Goal: Use online tool/utility: Utilize a website feature to perform a specific function

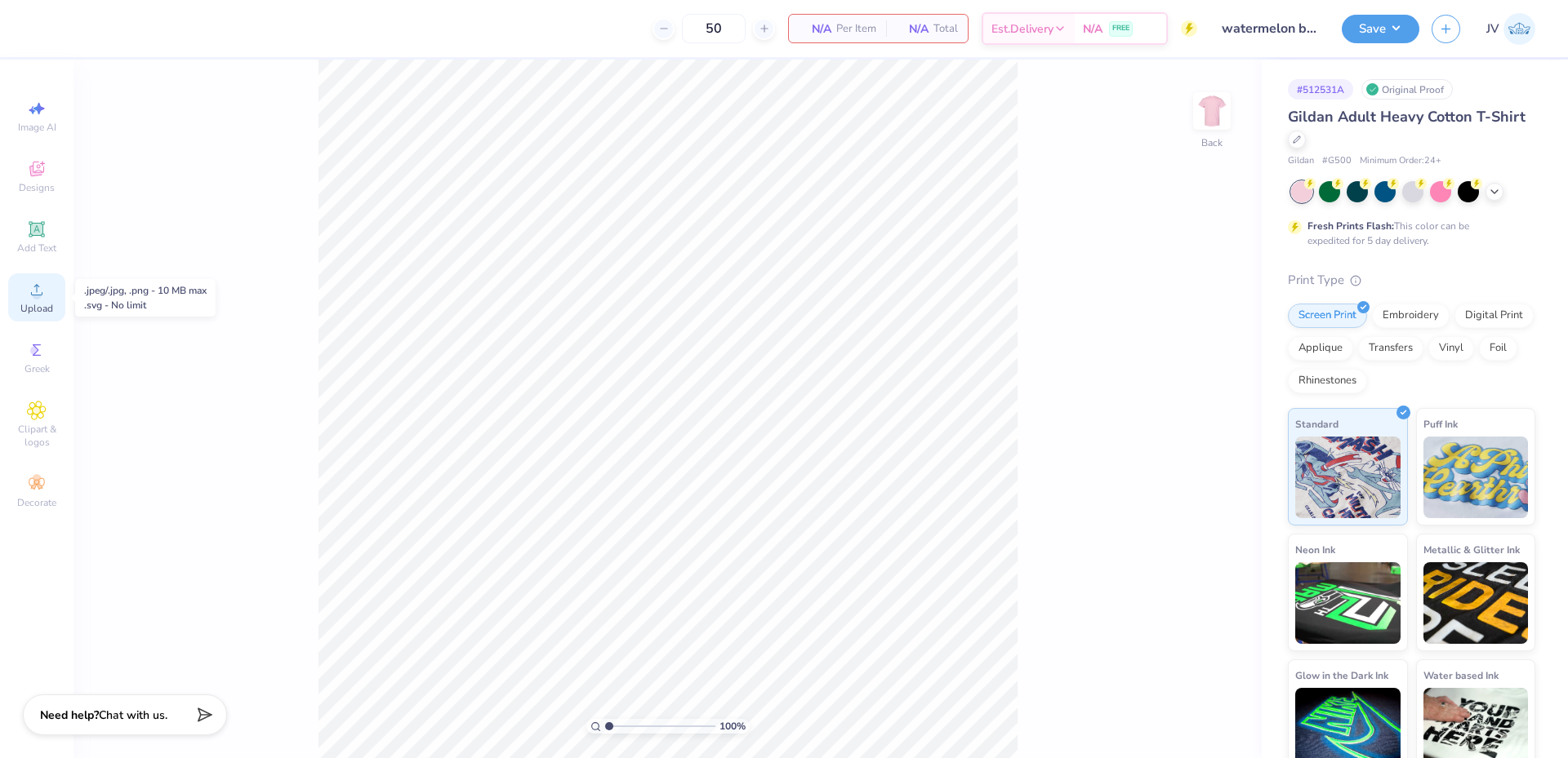
click at [31, 298] on icon at bounding box center [37, 290] width 20 height 20
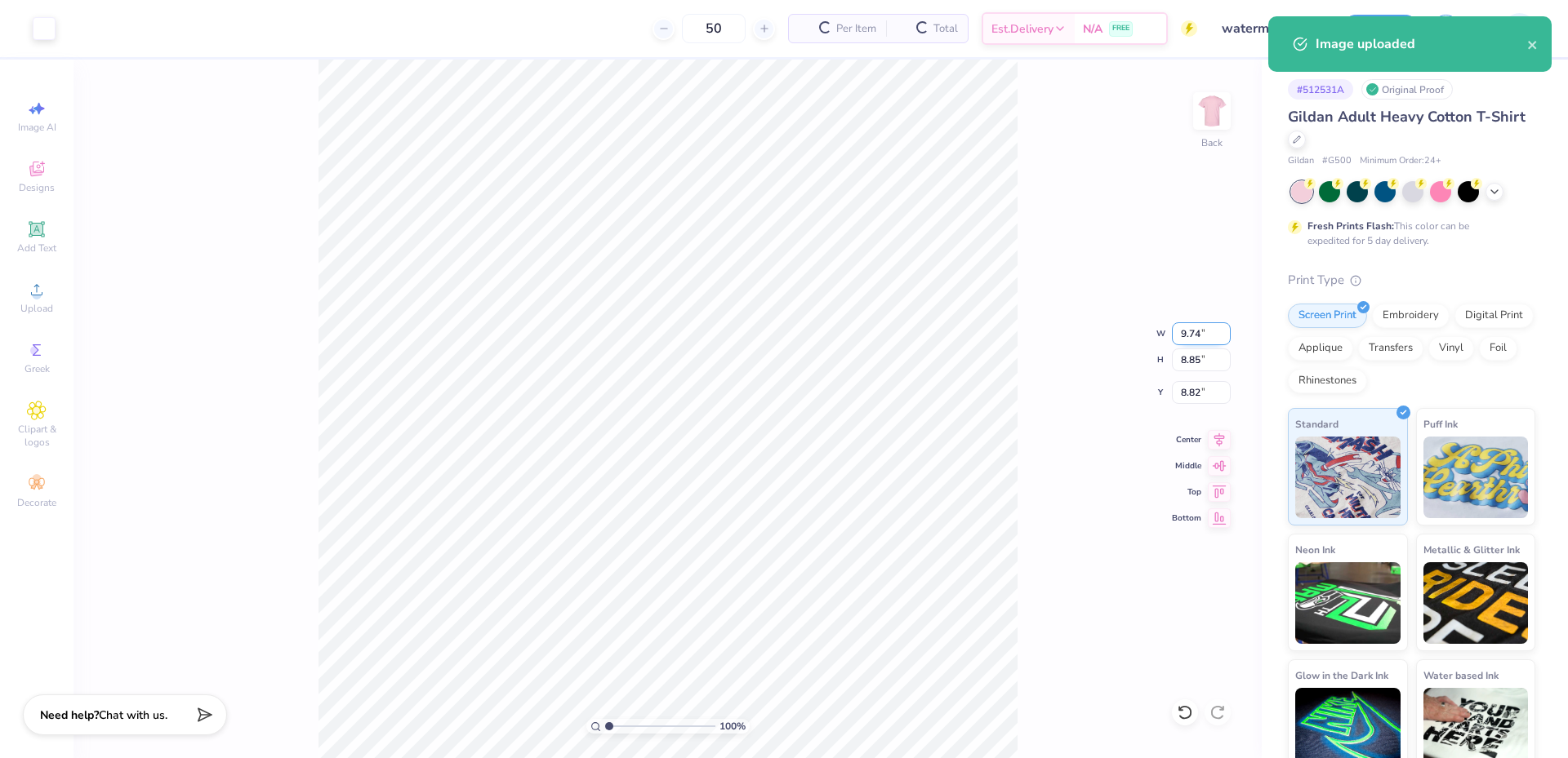
click at [1187, 339] on input "9.74" at bounding box center [1201, 334] width 59 height 23
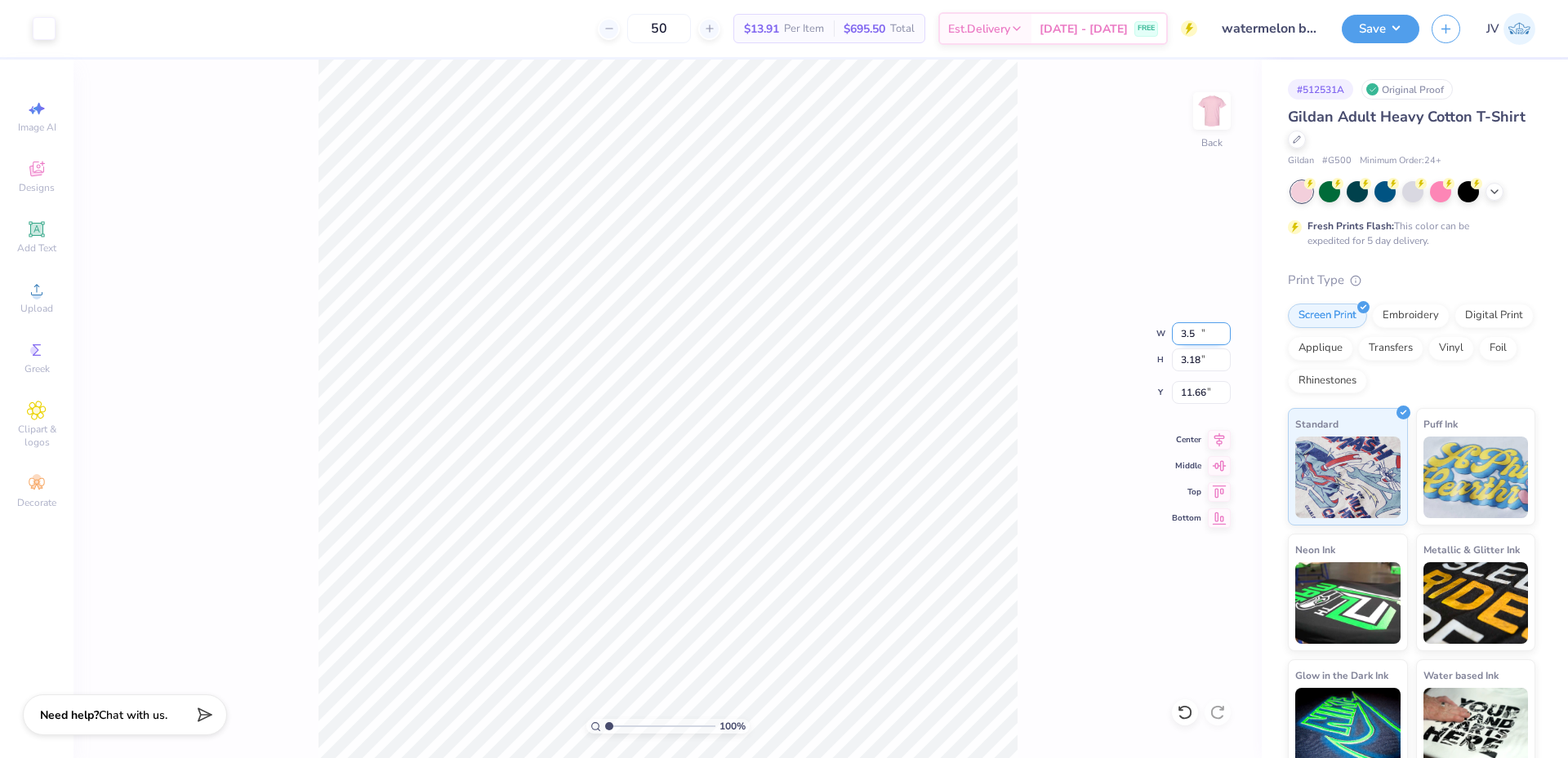
type input "3.50"
type input "3.18"
click at [1196, 400] on input "11.66" at bounding box center [1201, 393] width 59 height 23
type input "3.00"
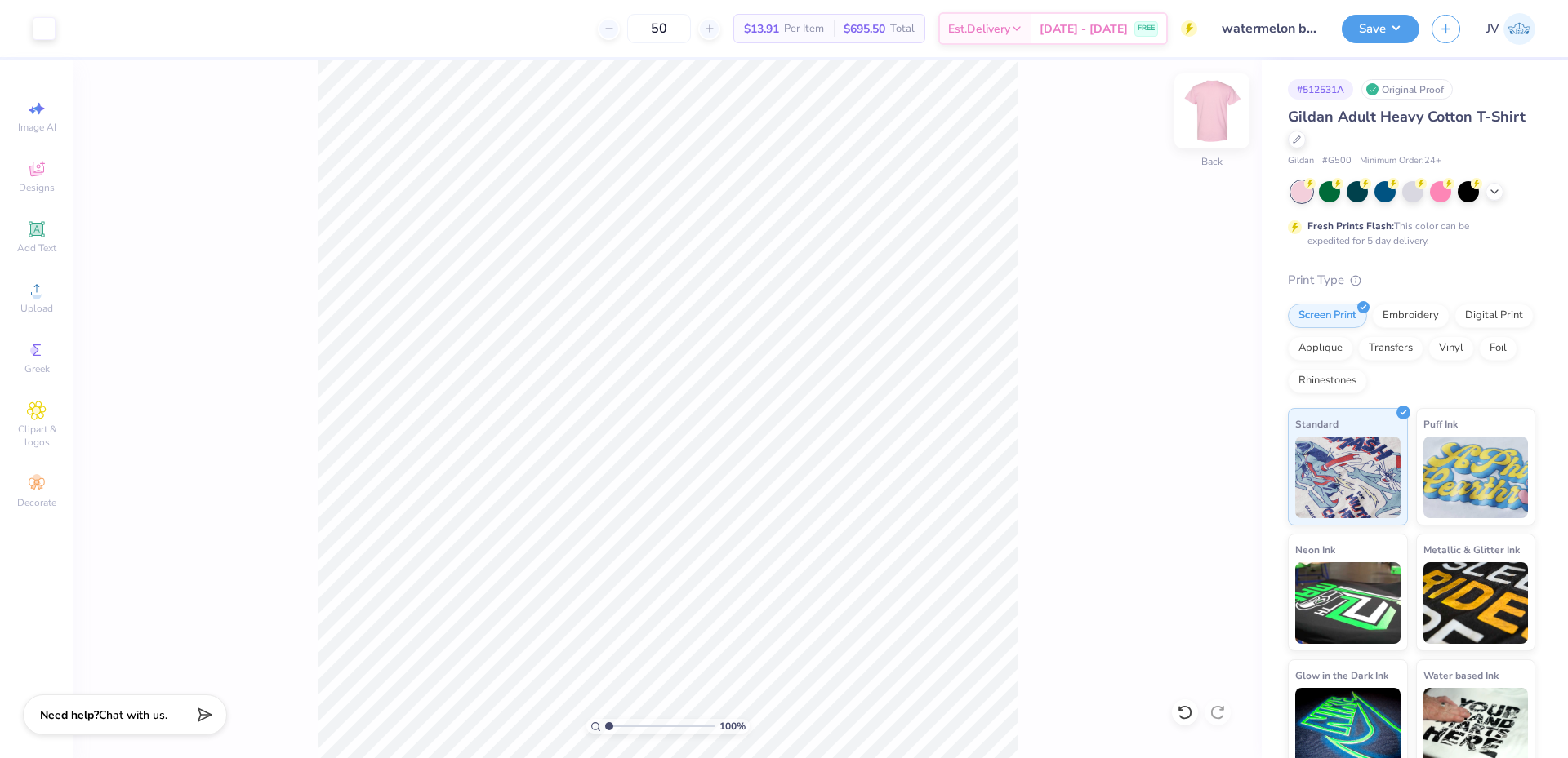
click at [1221, 119] on img at bounding box center [1212, 110] width 65 height 65
click at [37, 291] on icon at bounding box center [37, 290] width 12 height 12
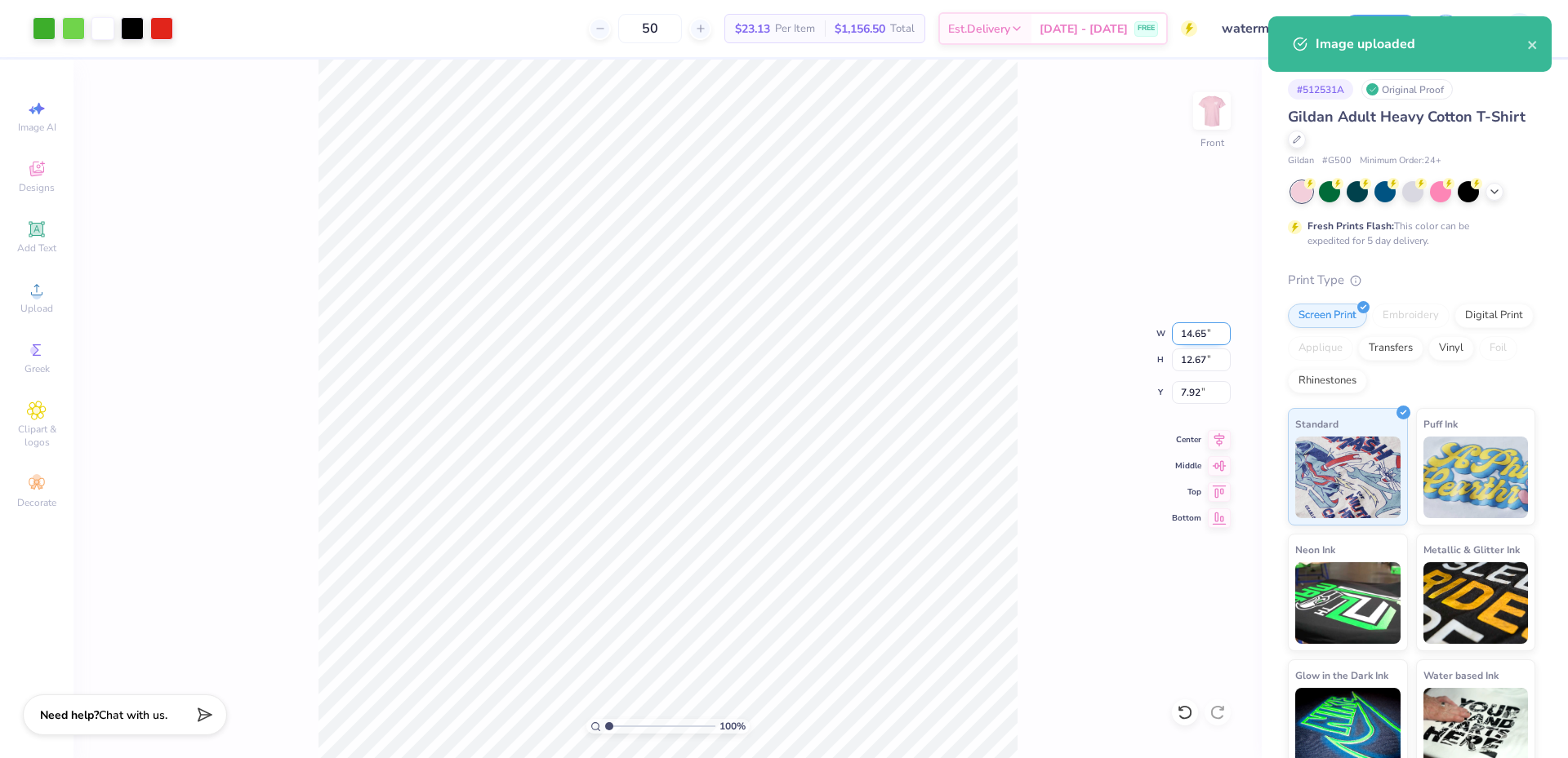
click at [1188, 337] on input "14.65" at bounding box center [1201, 334] width 59 height 23
type input "12.00"
type input "10.37"
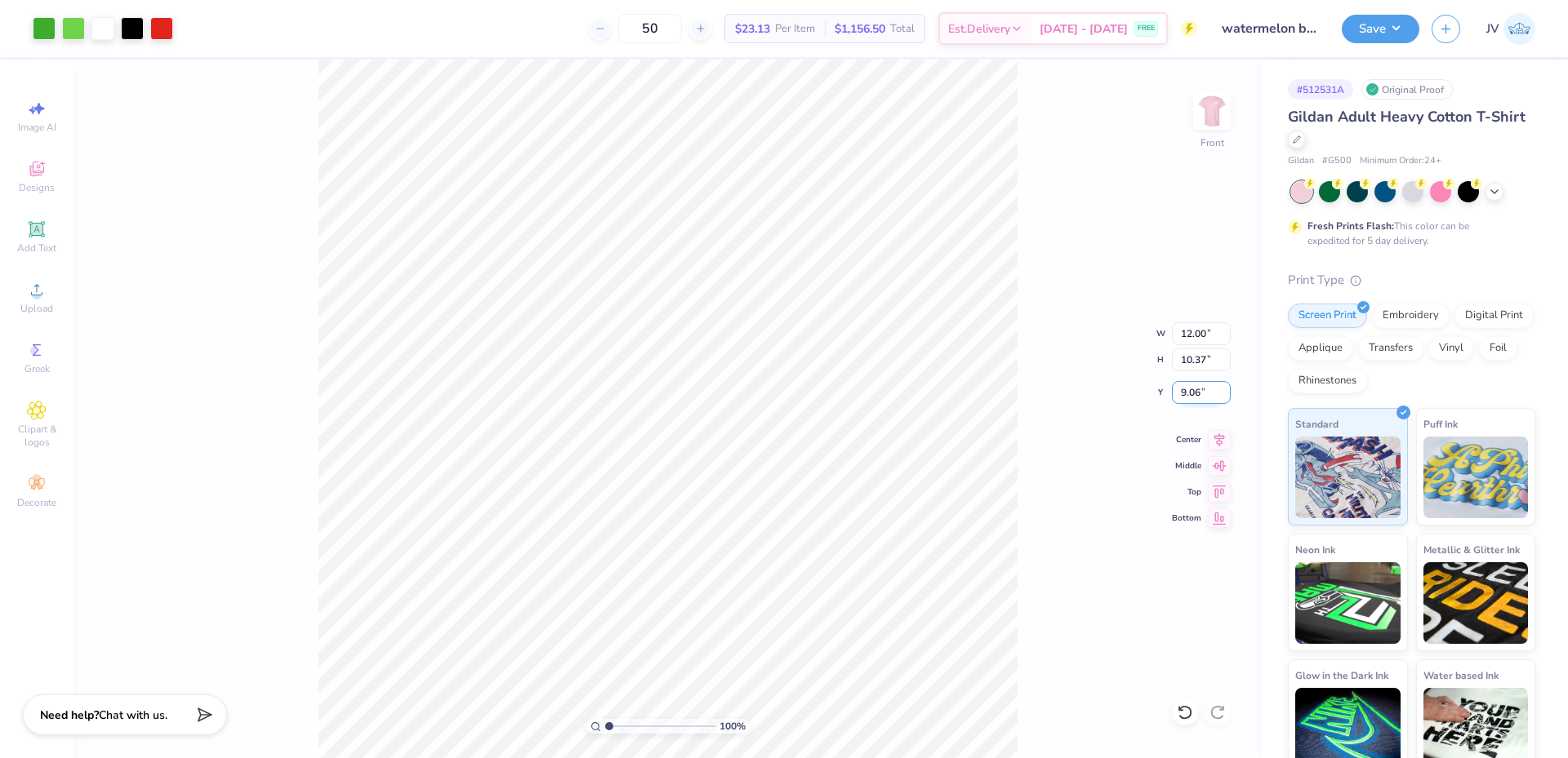
click at [1187, 391] on input "9.06" at bounding box center [1201, 393] width 59 height 23
type input "3.00"
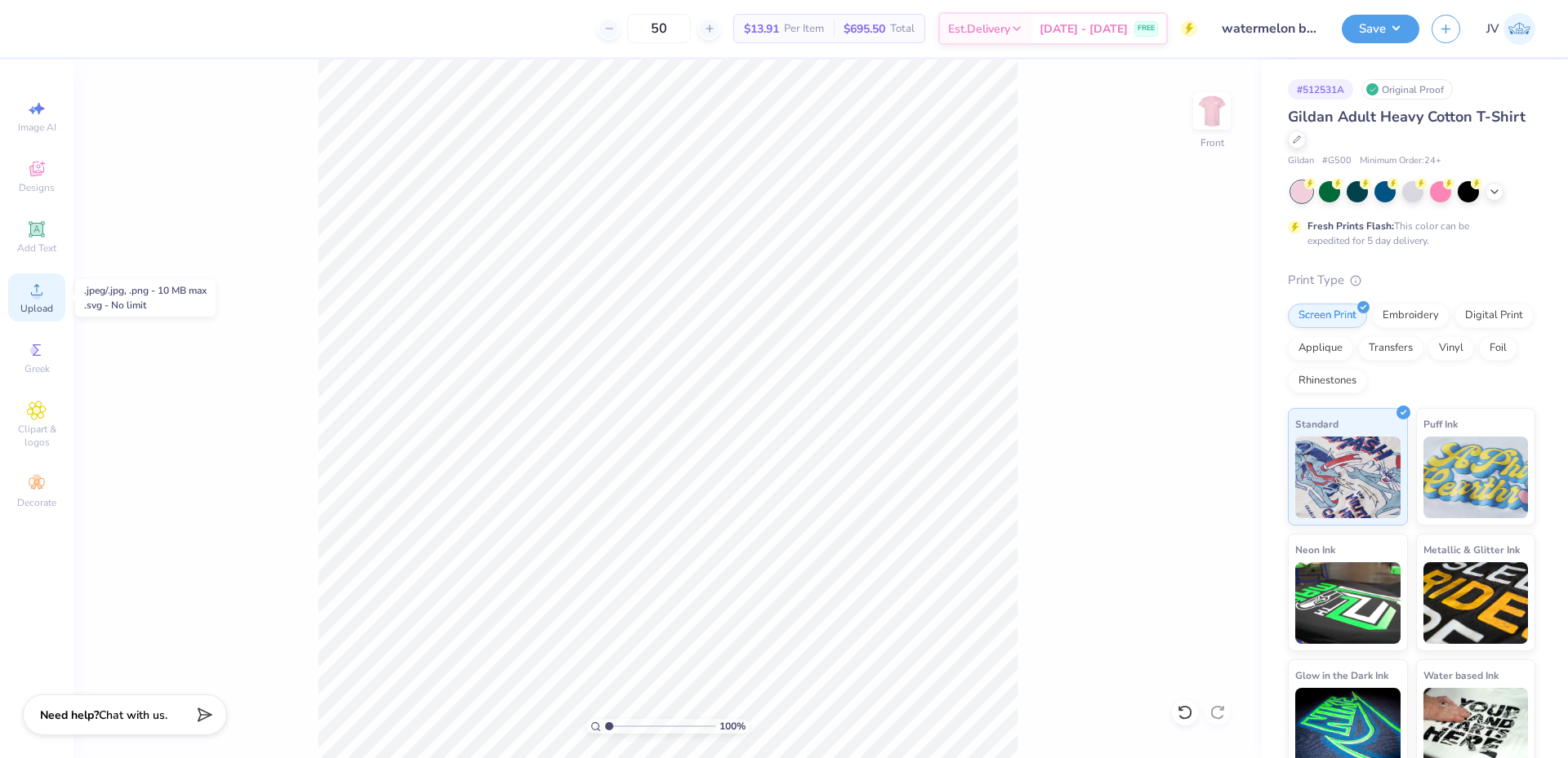
click at [30, 297] on icon at bounding box center [37, 290] width 20 height 20
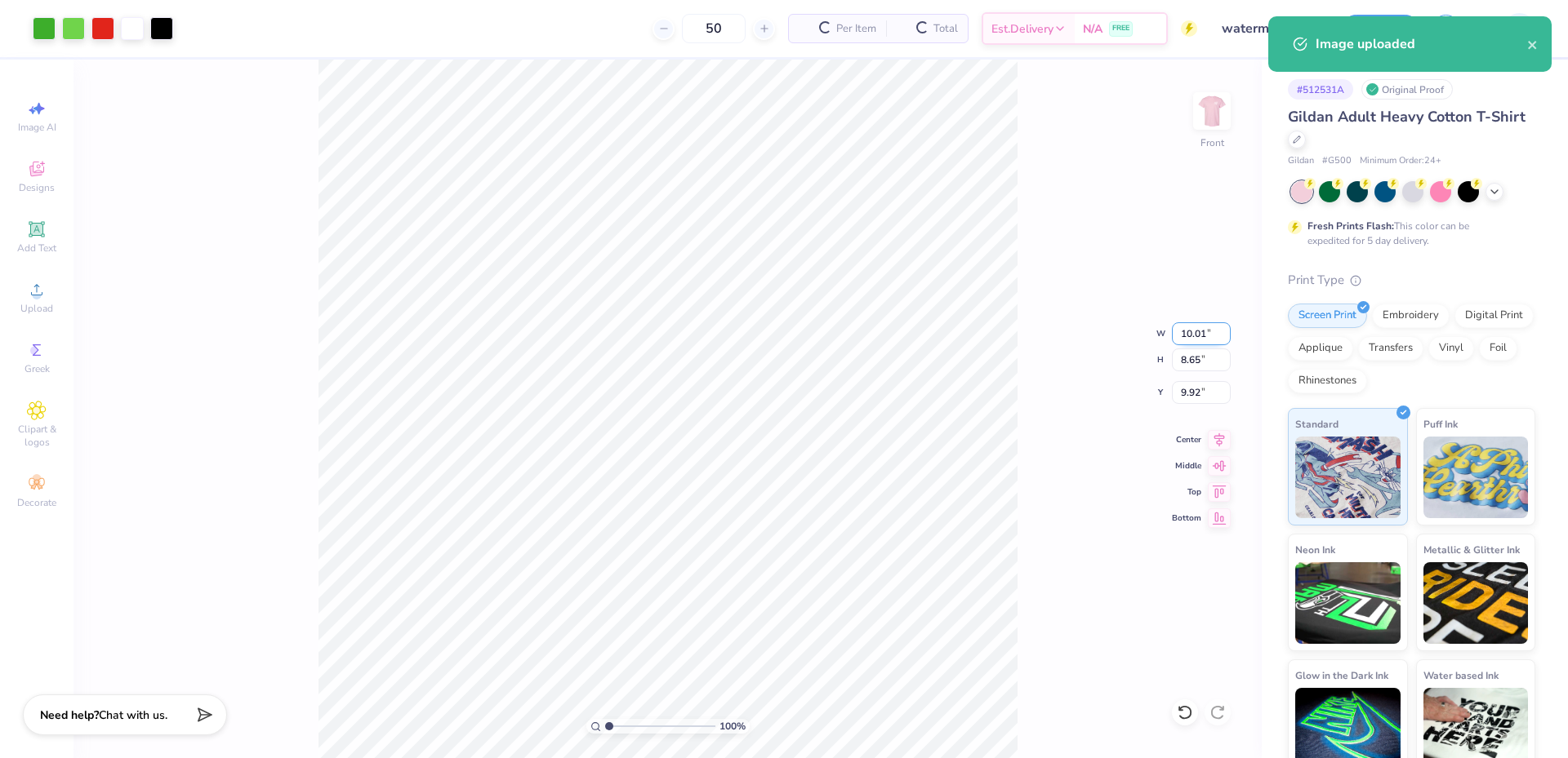
click at [1199, 339] on input "10.01" at bounding box center [1201, 334] width 59 height 23
type input "12.00"
type input "10.37"
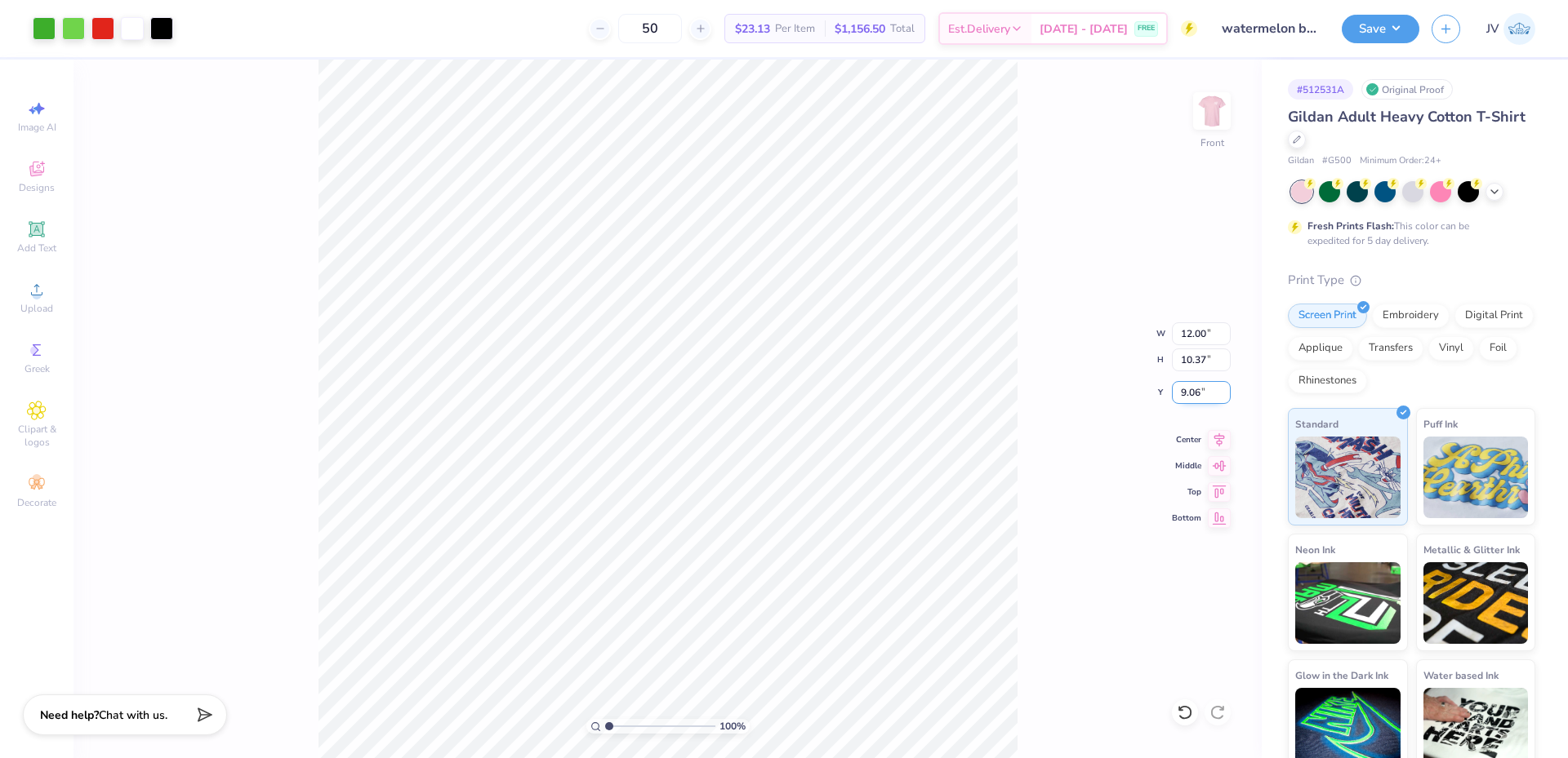
click at [1185, 386] on input "9.06" at bounding box center [1201, 393] width 59 height 23
type input "3.00"
click at [1401, 26] on button "Save" at bounding box center [1381, 26] width 77 height 29
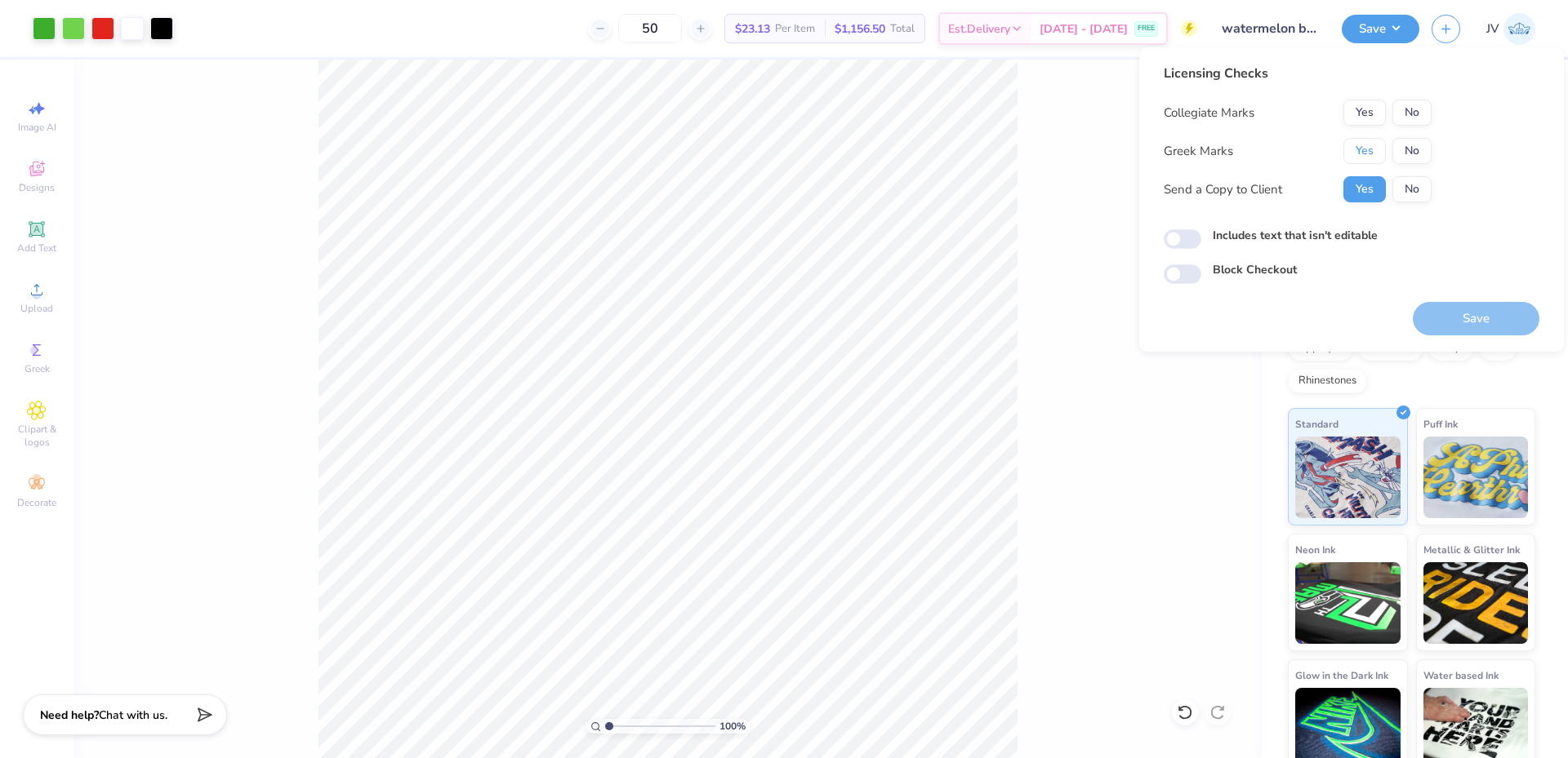
click at [1363, 143] on button "Yes" at bounding box center [1365, 151] width 43 height 26
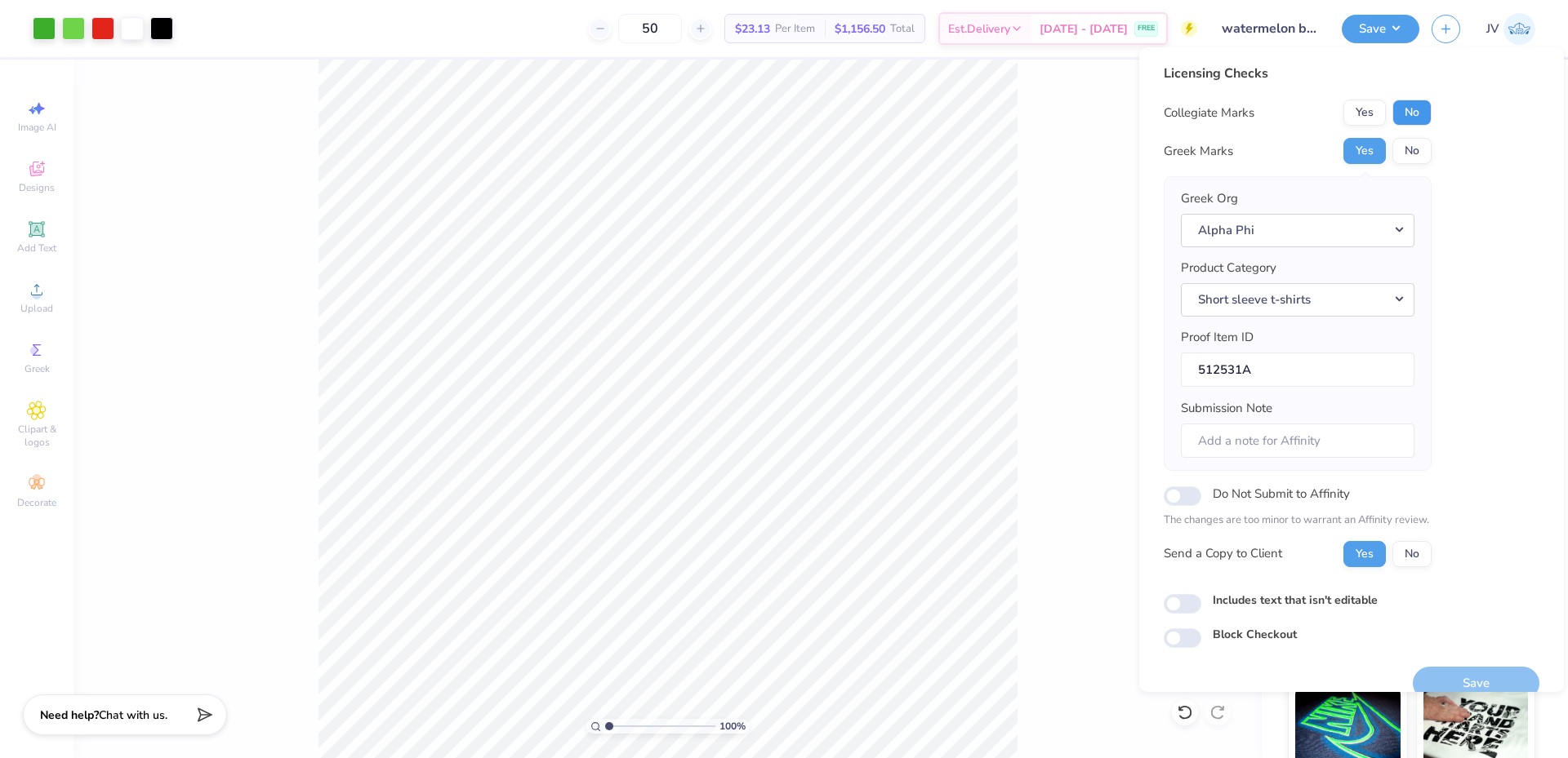
click at [1406, 117] on button "No" at bounding box center [1412, 113] width 40 height 26
click at [1438, 671] on button "Save" at bounding box center [1476, 683] width 127 height 34
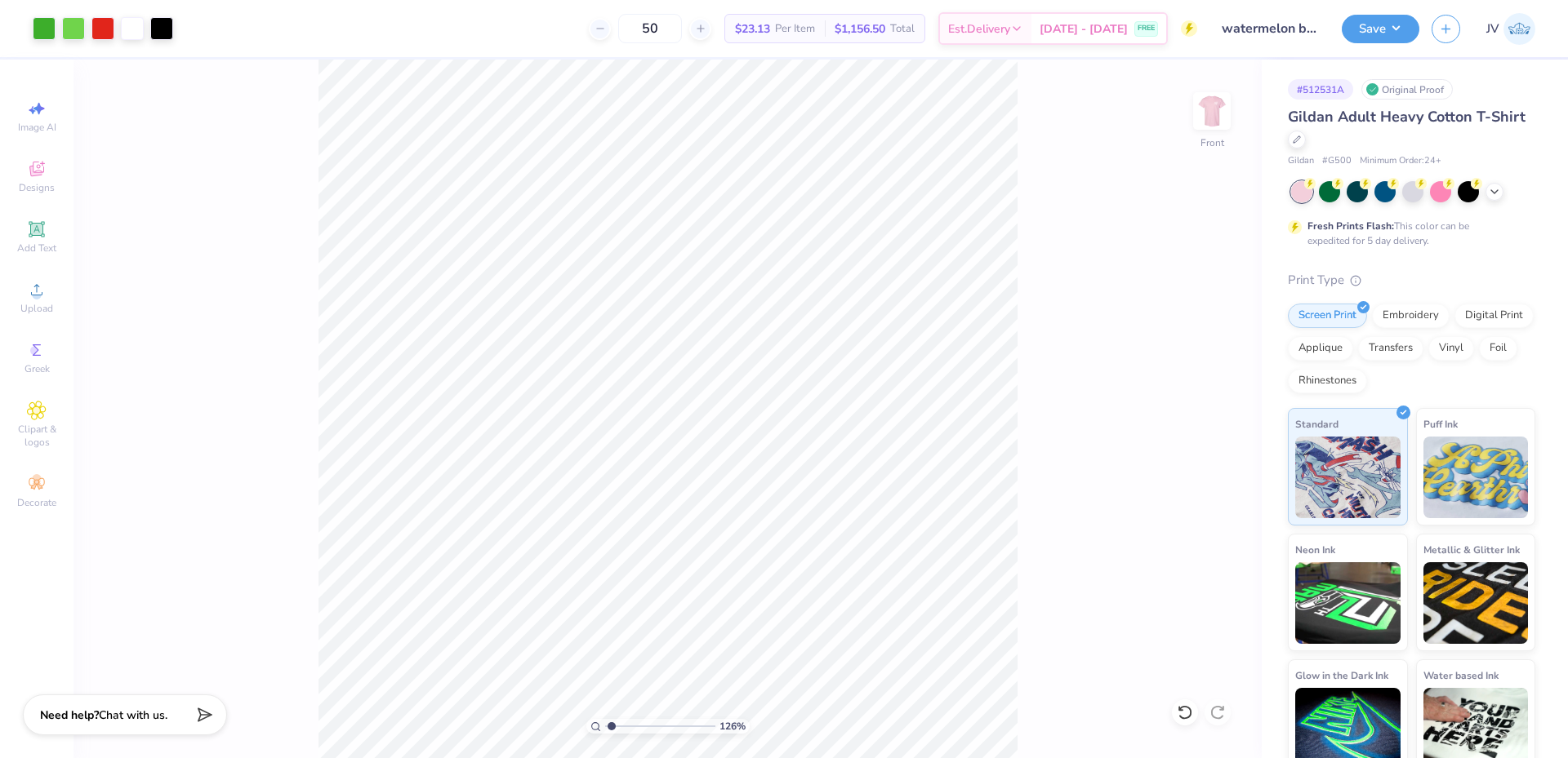
click at [612, 727] on input "range" at bounding box center [660, 727] width 110 height 15
drag, startPoint x: 608, startPoint y: 726, endPoint x: 624, endPoint y: 725, distance: 16.0
click at [624, 725] on input "range" at bounding box center [660, 727] width 110 height 15
drag, startPoint x: 624, startPoint y: 725, endPoint x: 599, endPoint y: 726, distance: 25.0
type input "1"
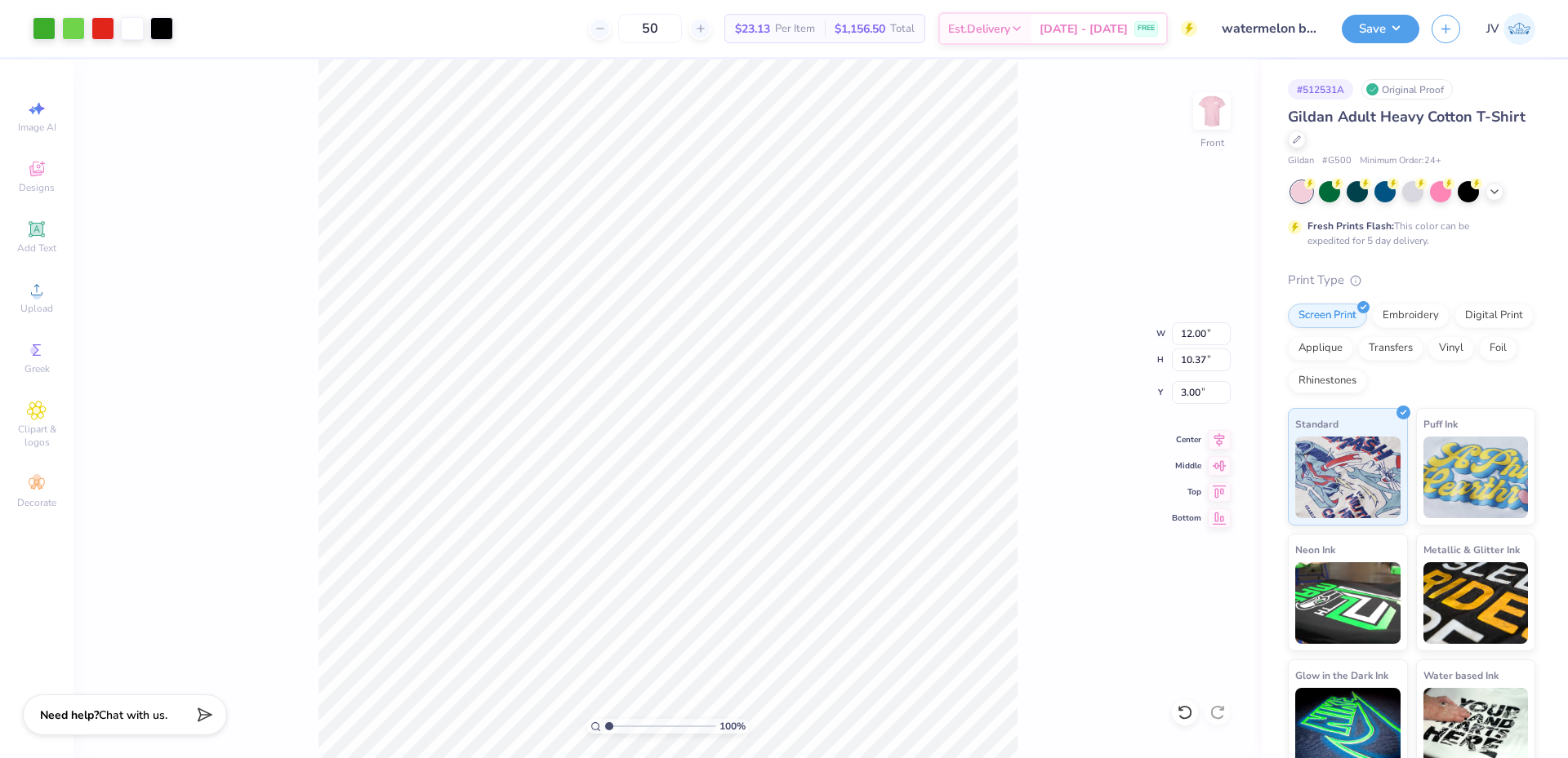
click at [605, 726] on input "range" at bounding box center [660, 727] width 110 height 15
type input "12.38"
drag, startPoint x: 609, startPoint y: 728, endPoint x: 622, endPoint y: 727, distance: 13.0
type input "2.23"
click at [622, 727] on input "range" at bounding box center [660, 727] width 110 height 15
